Goal: Transaction & Acquisition: Purchase product/service

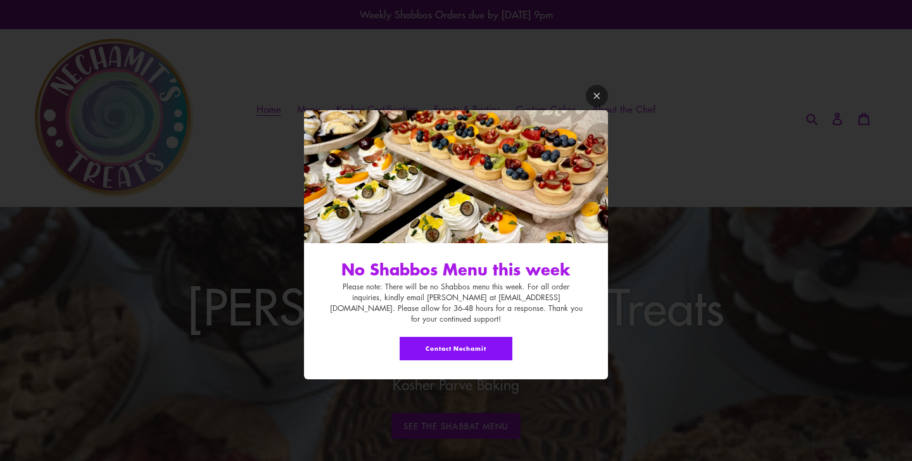
scroll to position [47, 0]
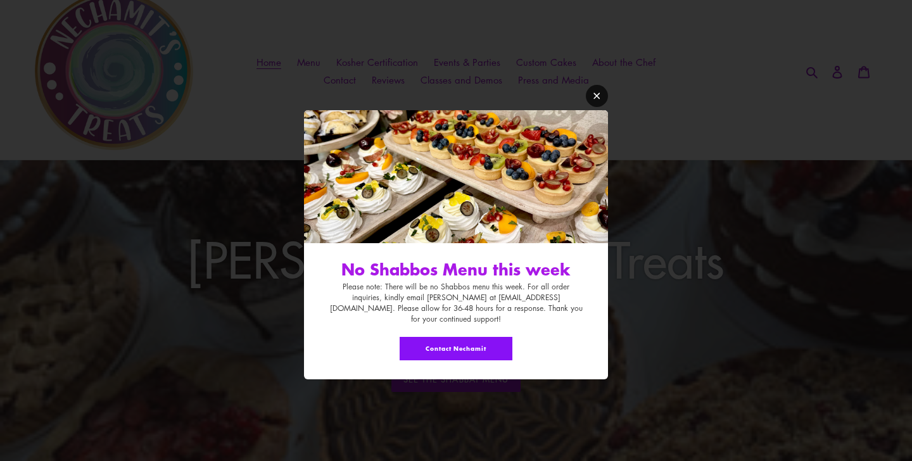
click at [594, 101] on icon "Modal window" at bounding box center [596, 95] width 9 height 9
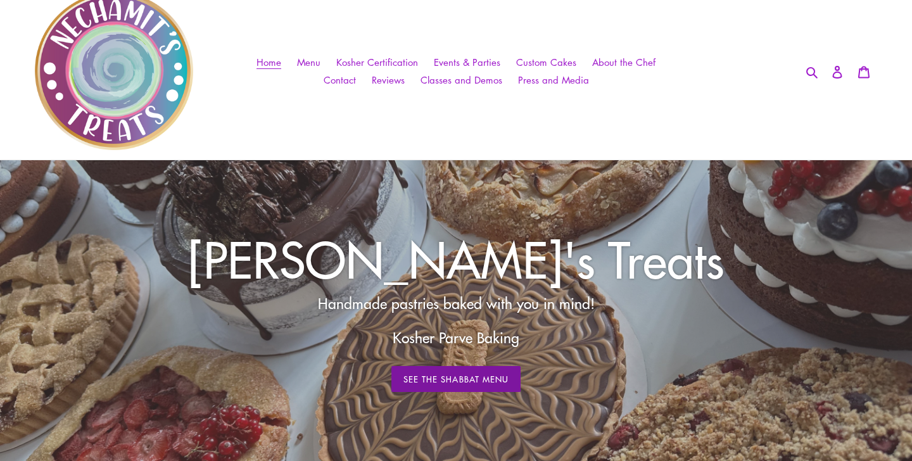
click at [439, 369] on link "See The Shabbat Menu" at bounding box center [455, 379] width 129 height 27
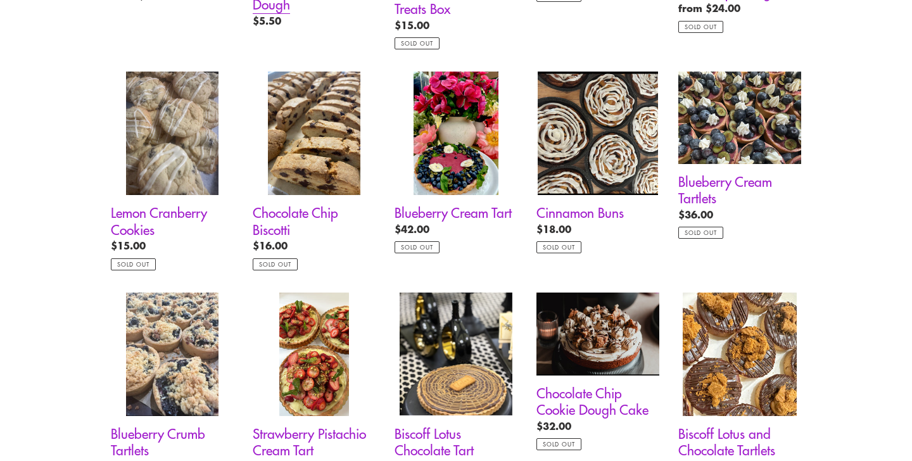
scroll to position [1112, 0]
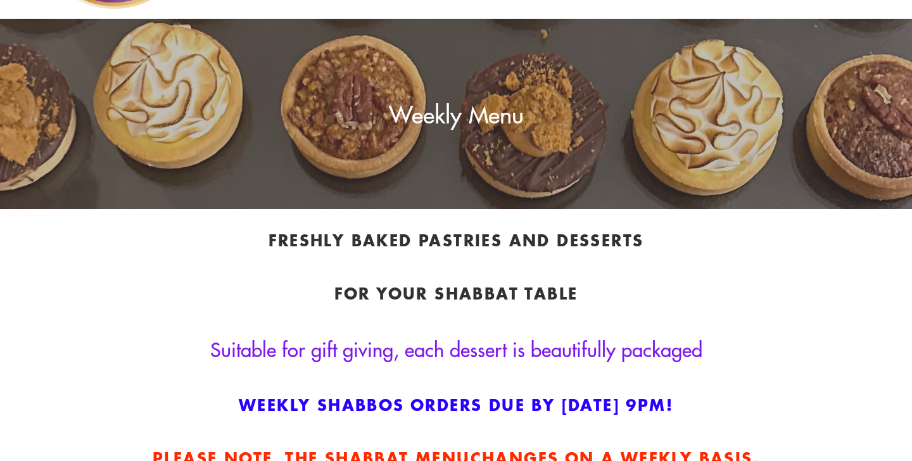
scroll to position [413, 0]
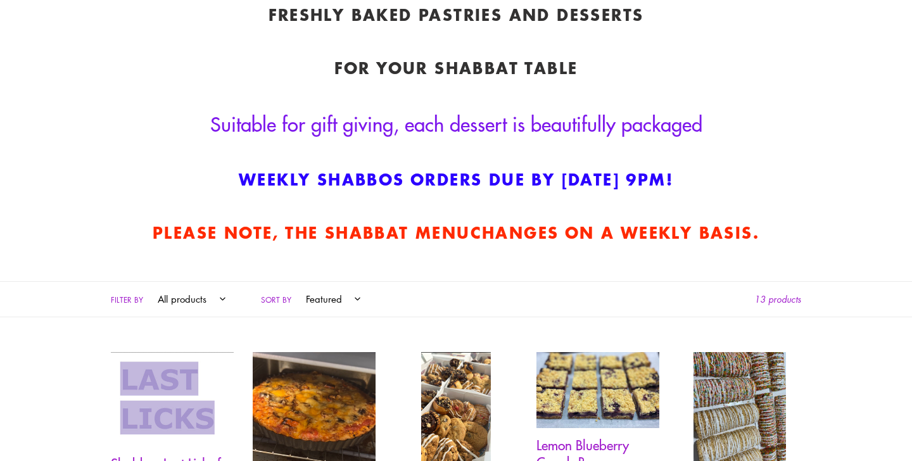
click at [230, 367] on link "Shabbos Last Licks for Friday August 29" at bounding box center [172, 430] width 123 height 156
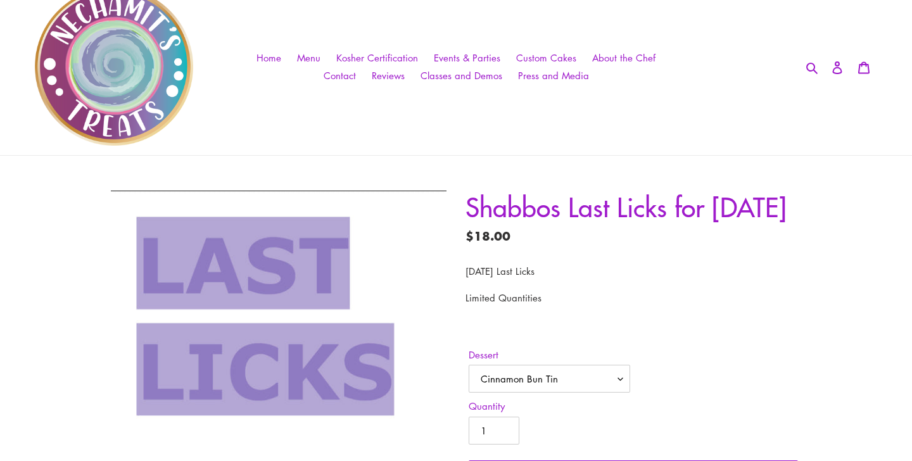
scroll to position [135, 0]
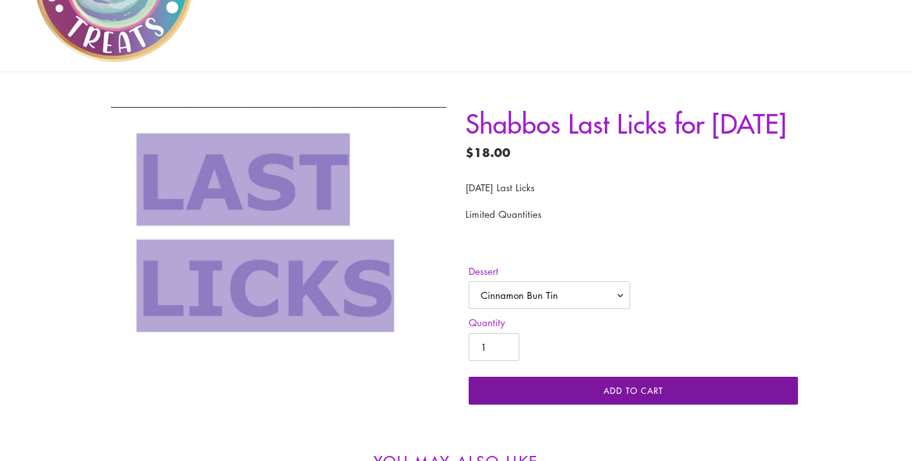
click at [525, 404] on button "Add to cart" at bounding box center [632, 391] width 329 height 28
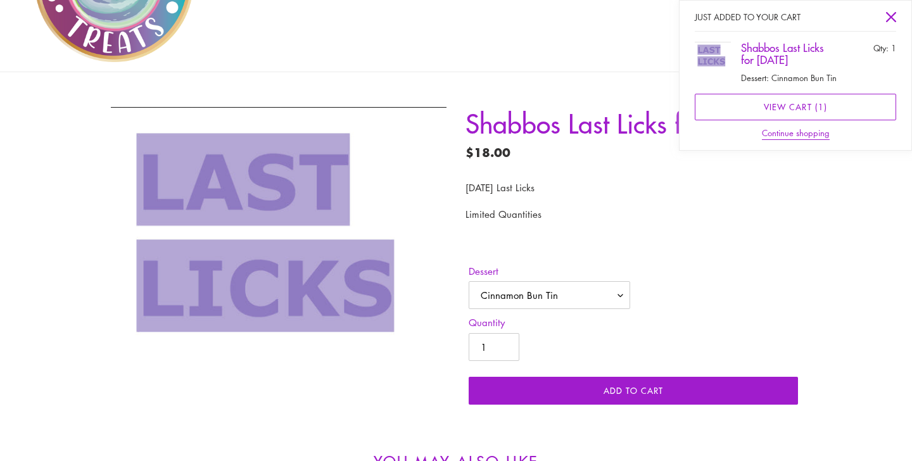
click at [816, 89] on div "Just added to your cart Shabbos Last Licks for Friday August 29 Dessert: Cinnam…" at bounding box center [795, 75] width 232 height 149
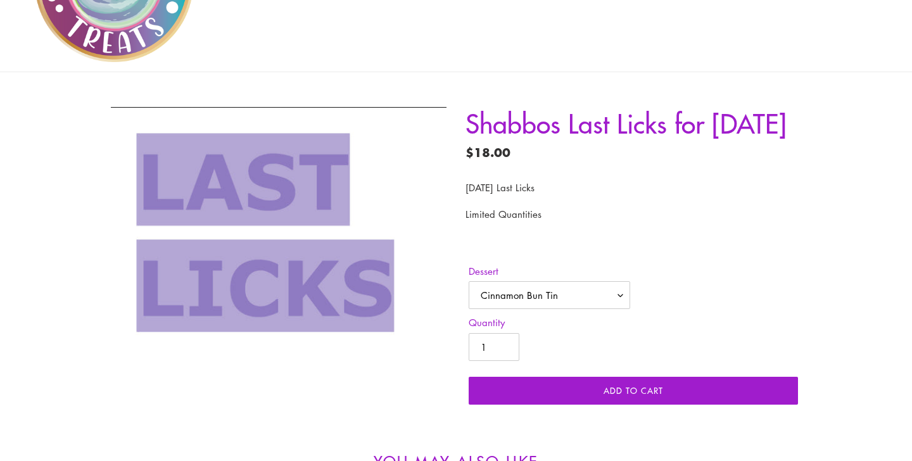
scroll to position [0, 0]
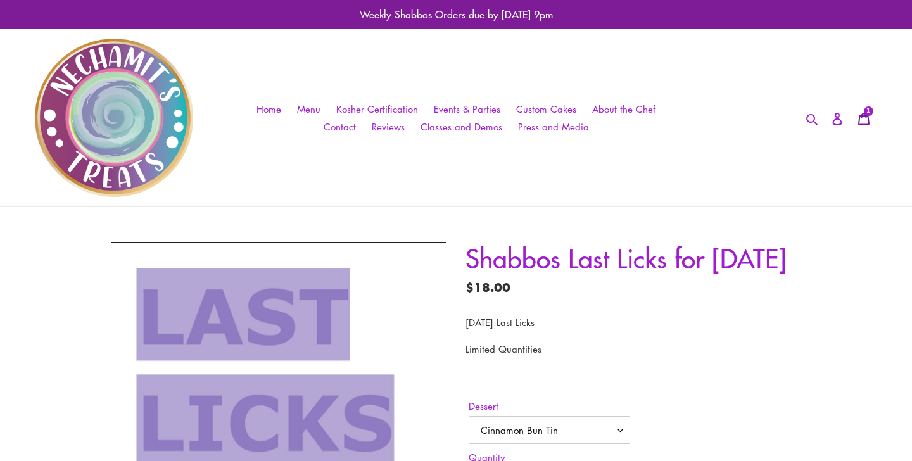
click at [864, 112] on div "1 items" at bounding box center [867, 110] width 9 height 9
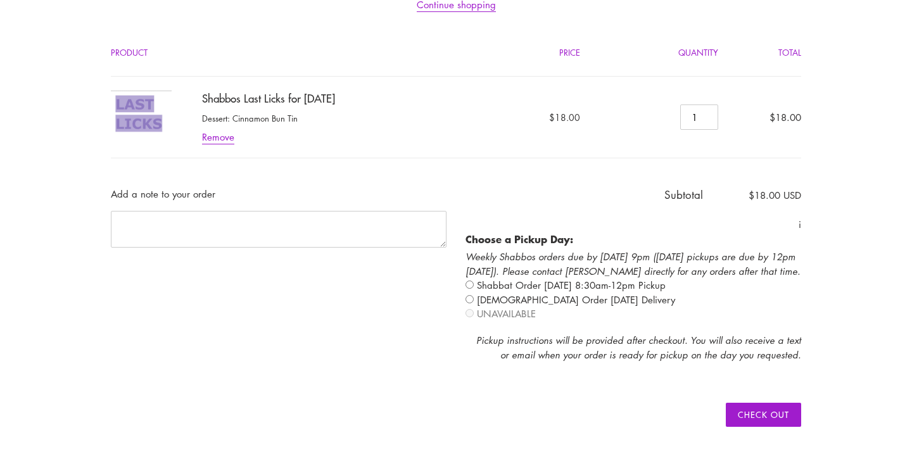
scroll to position [134, 0]
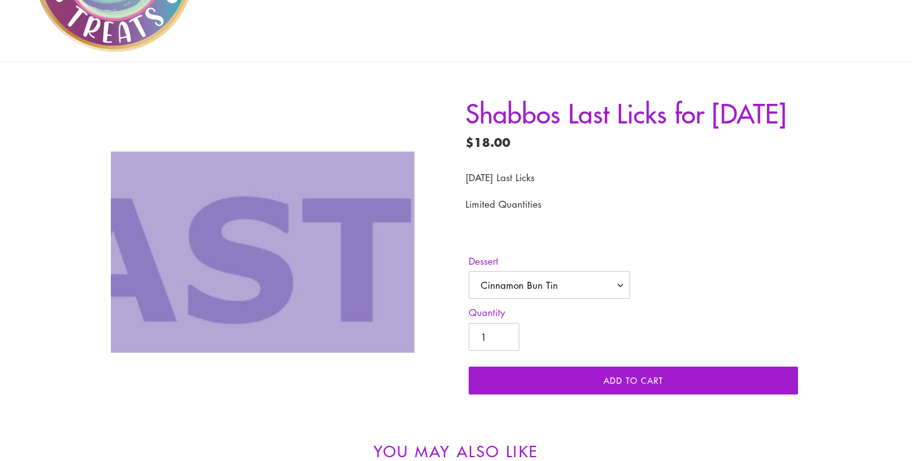
scroll to position [251, 0]
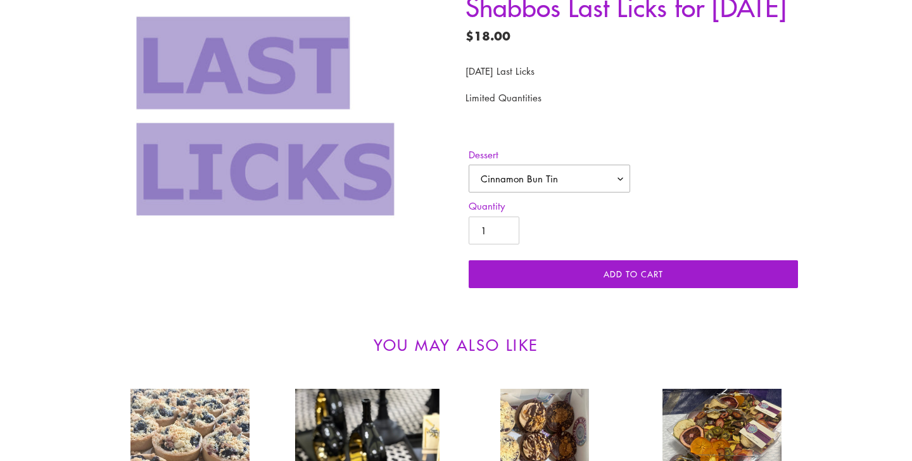
click at [569, 192] on select "Cinnamon Bun Tin Muddy Buddies GF Blueberry Scones 6 per pkg Chocolate Chip Sco…" at bounding box center [548, 179] width 161 height 28
